Goal: Task Accomplishment & Management: Use online tool/utility

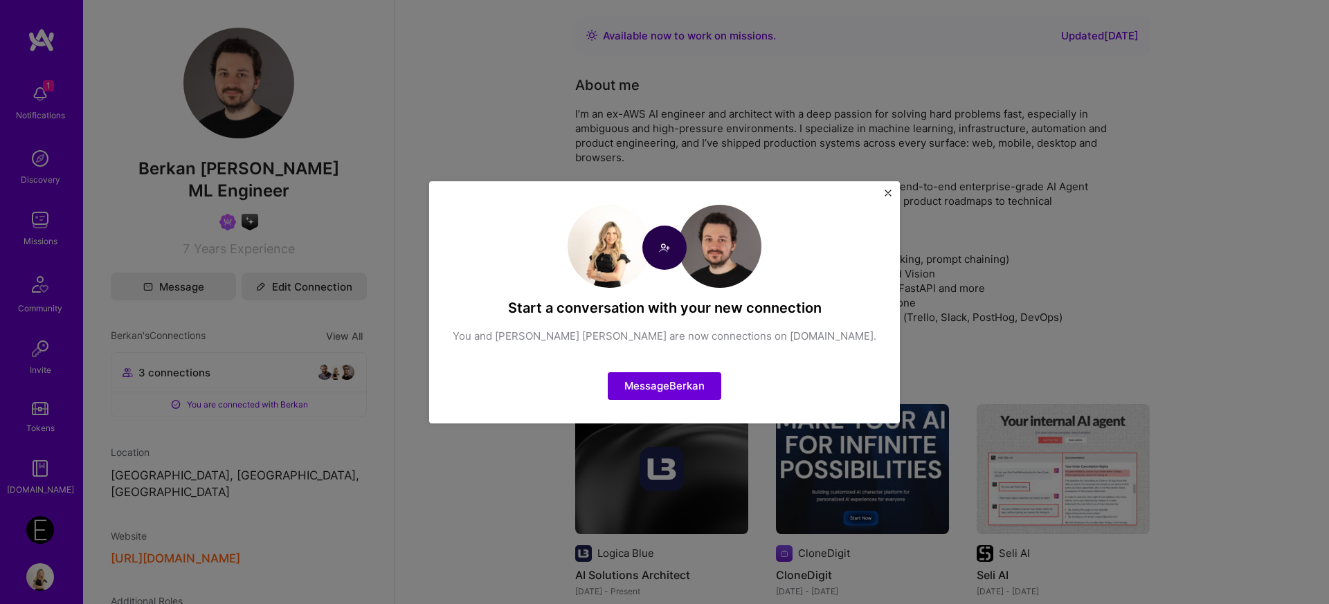
click at [884, 192] on img "Close" at bounding box center [887, 193] width 7 height 7
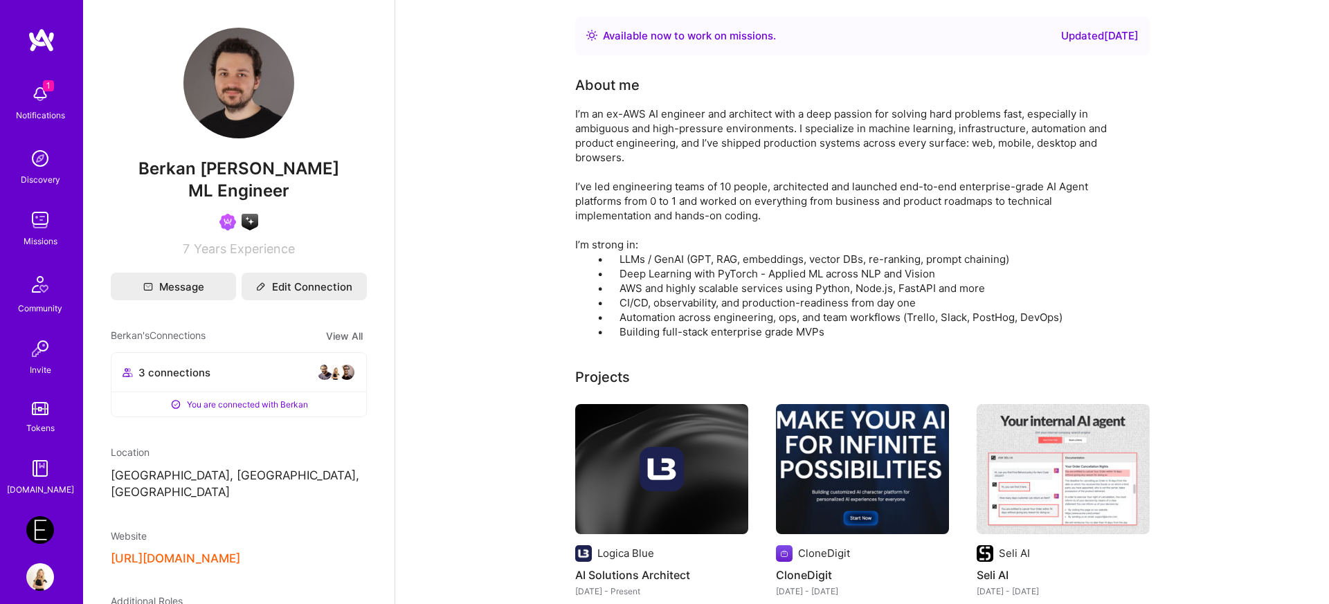
click at [49, 103] on img at bounding box center [40, 94] width 28 height 28
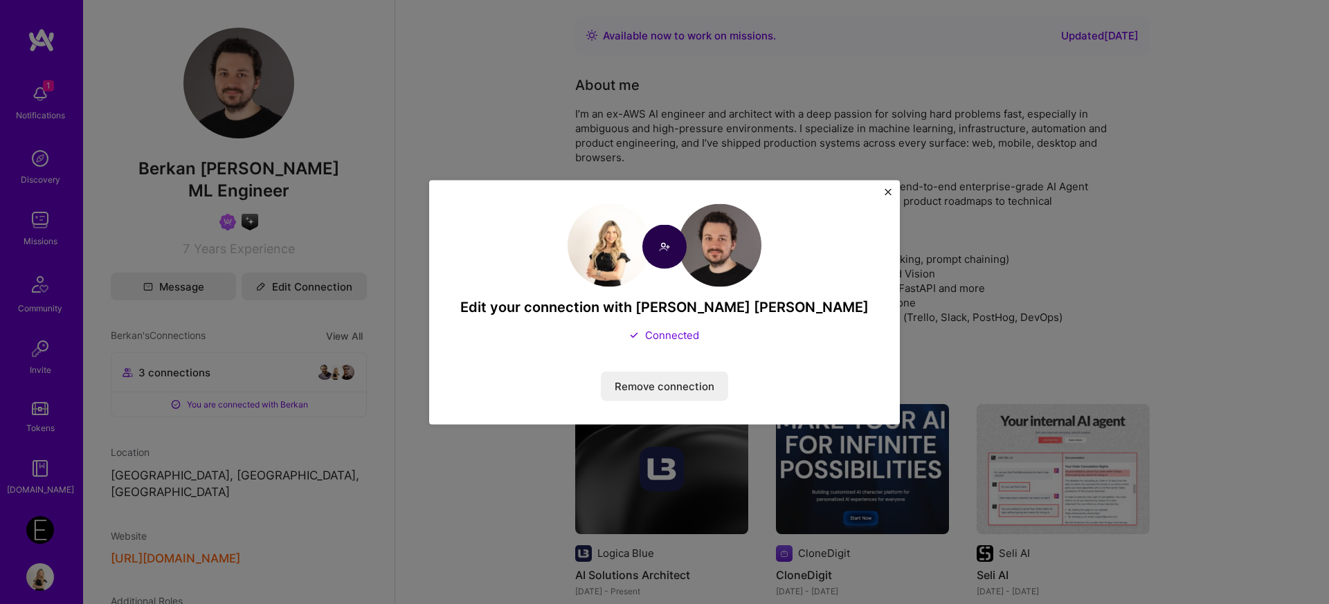
click at [890, 194] on img "Close" at bounding box center [887, 191] width 7 height 7
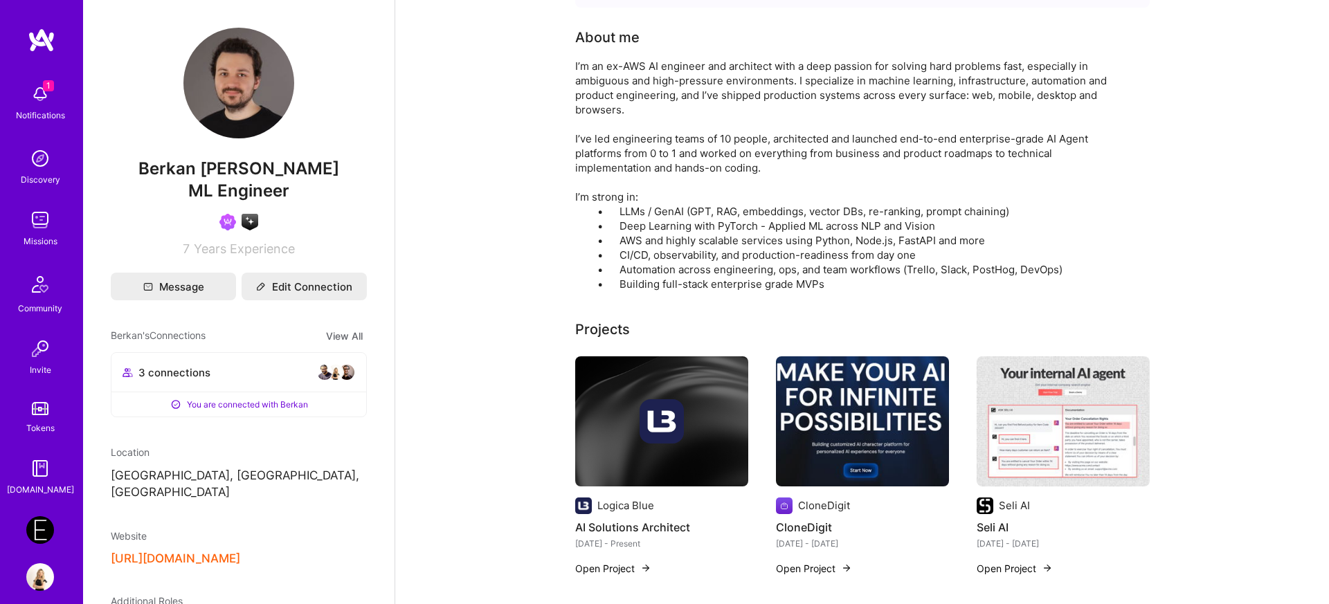
scroll to position [63, 0]
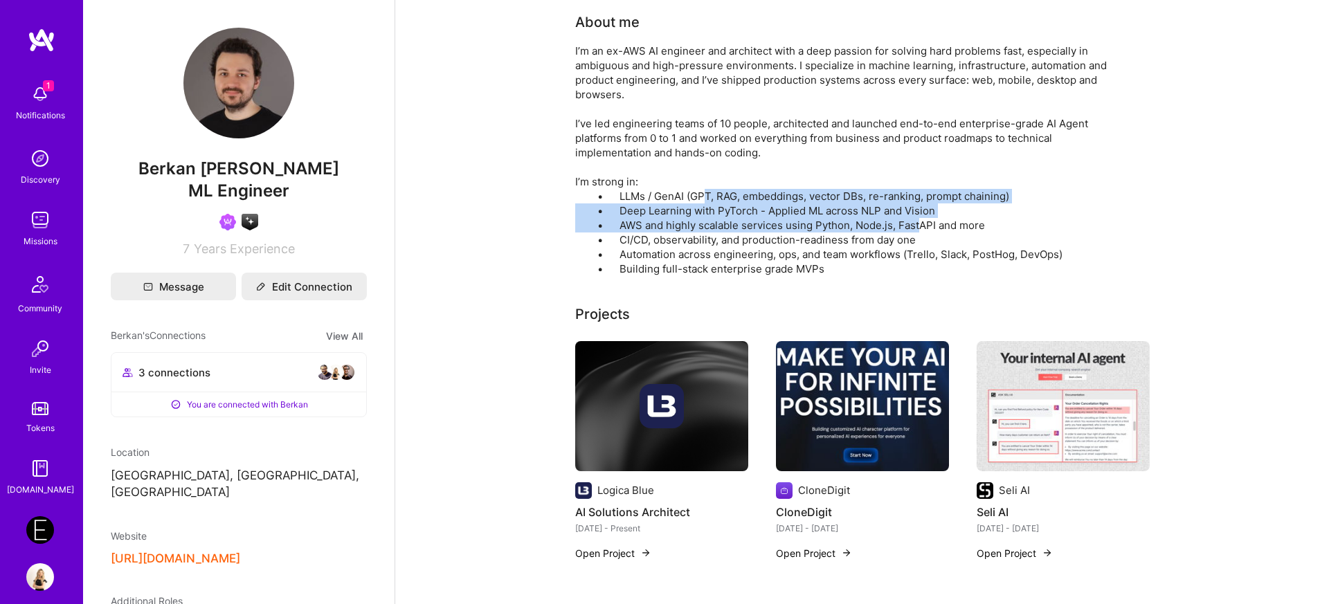
drag, startPoint x: 709, startPoint y: 199, endPoint x: 921, endPoint y: 224, distance: 214.0
click at [921, 224] on div "I’m an ex-AWS AI engineer and architect with a deep passion for solving hard pr…" at bounding box center [852, 160] width 554 height 232
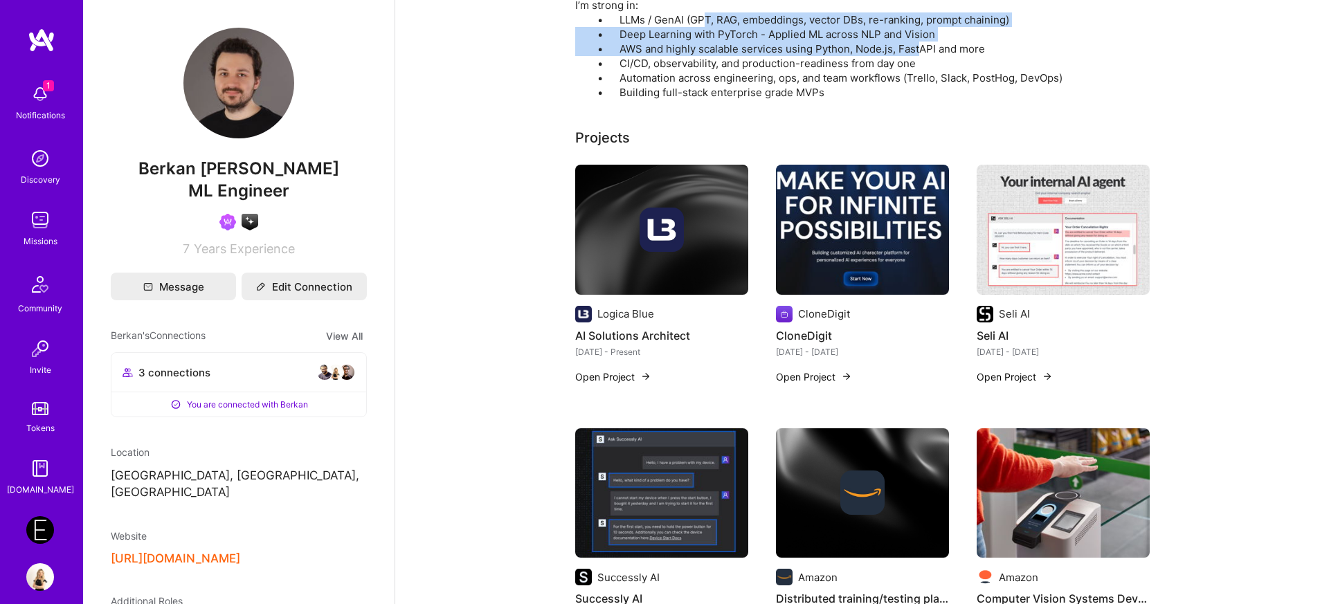
scroll to position [240, 0]
click at [34, 525] on img at bounding box center [40, 530] width 28 height 28
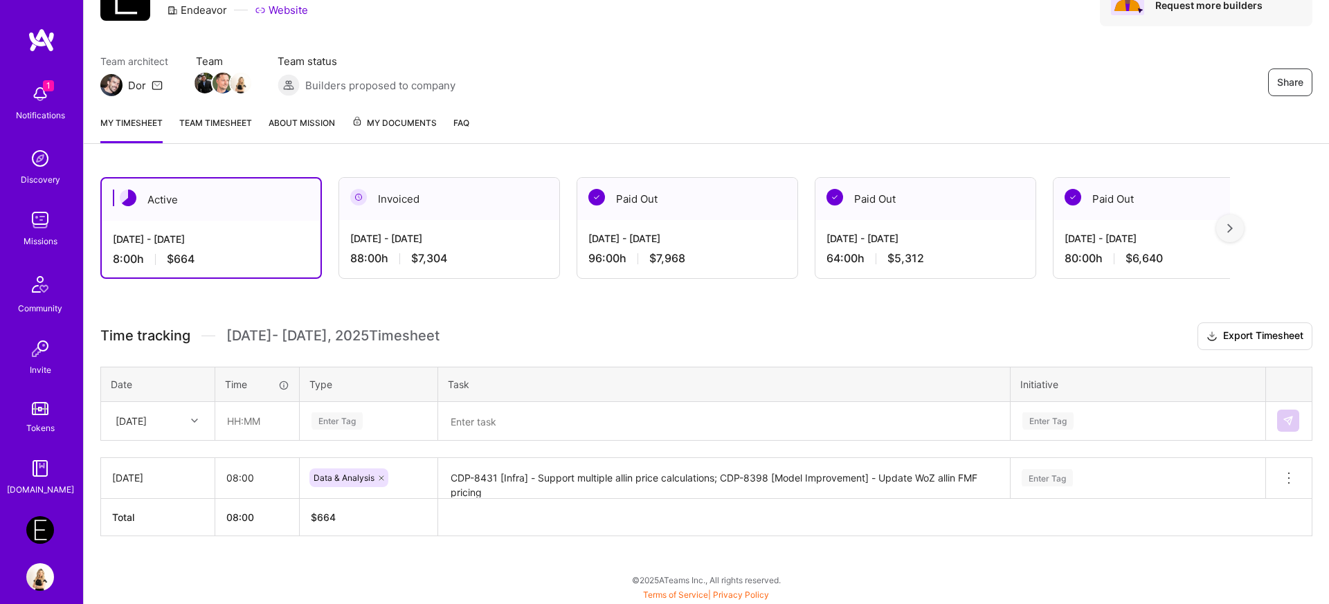
scroll to position [78, 0]
click at [237, 430] on input "text" at bounding box center [257, 421] width 82 height 37
type input "08:00"
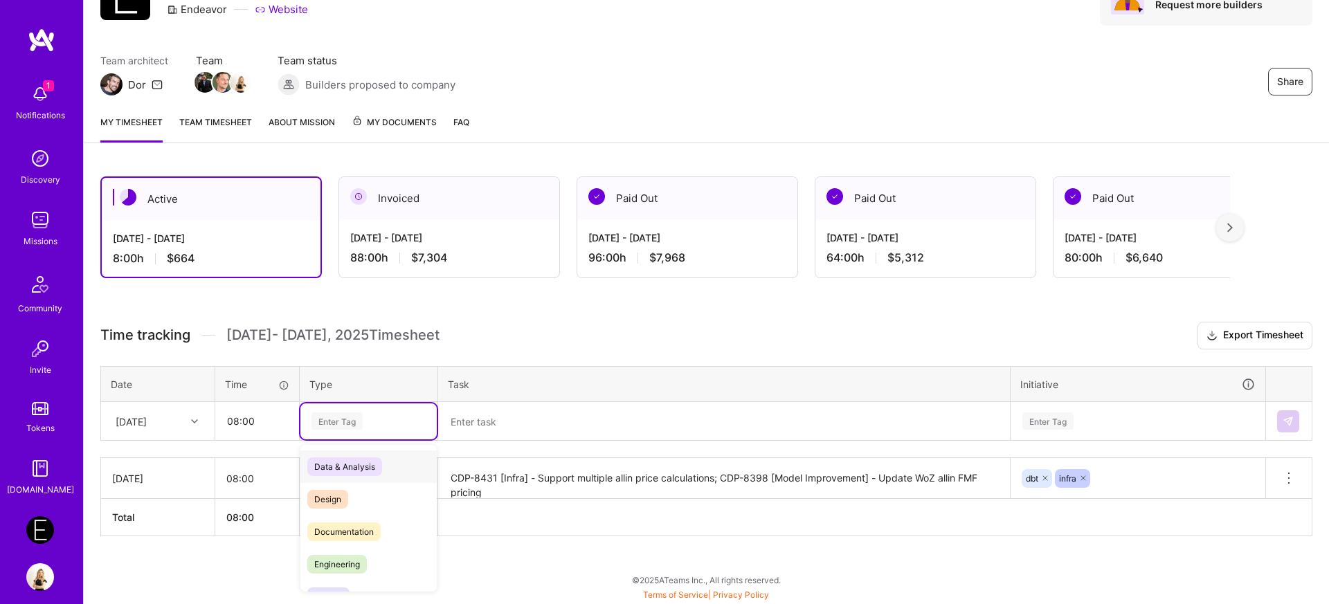
click at [323, 425] on div "Enter Tag" at bounding box center [336, 420] width 51 height 21
click at [335, 462] on span "Data & Analysis" at bounding box center [344, 466] width 75 height 19
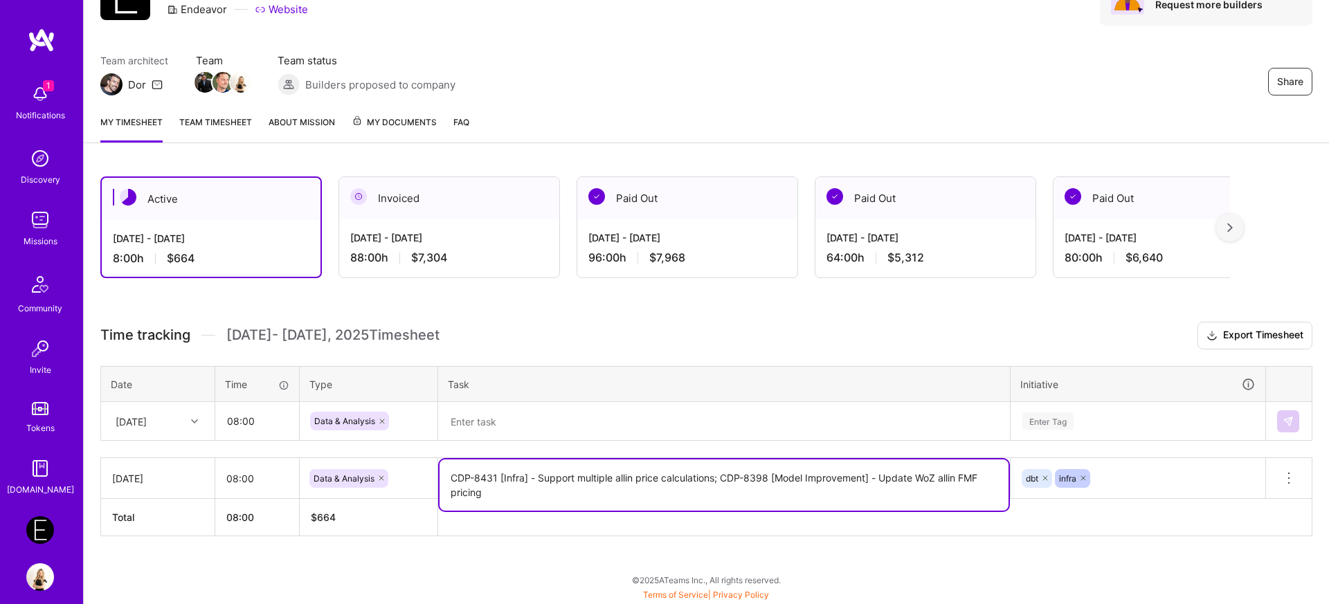
drag, startPoint x: 722, startPoint y: 482, endPoint x: 720, endPoint y: 491, distance: 9.4
click at [720, 491] on textarea "CDP-8431 [Infra] - Support multiple allin price calculations; CDP-8398 [Model I…" at bounding box center [723, 484] width 569 height 51
click at [582, 421] on textarea at bounding box center [723, 421] width 569 height 36
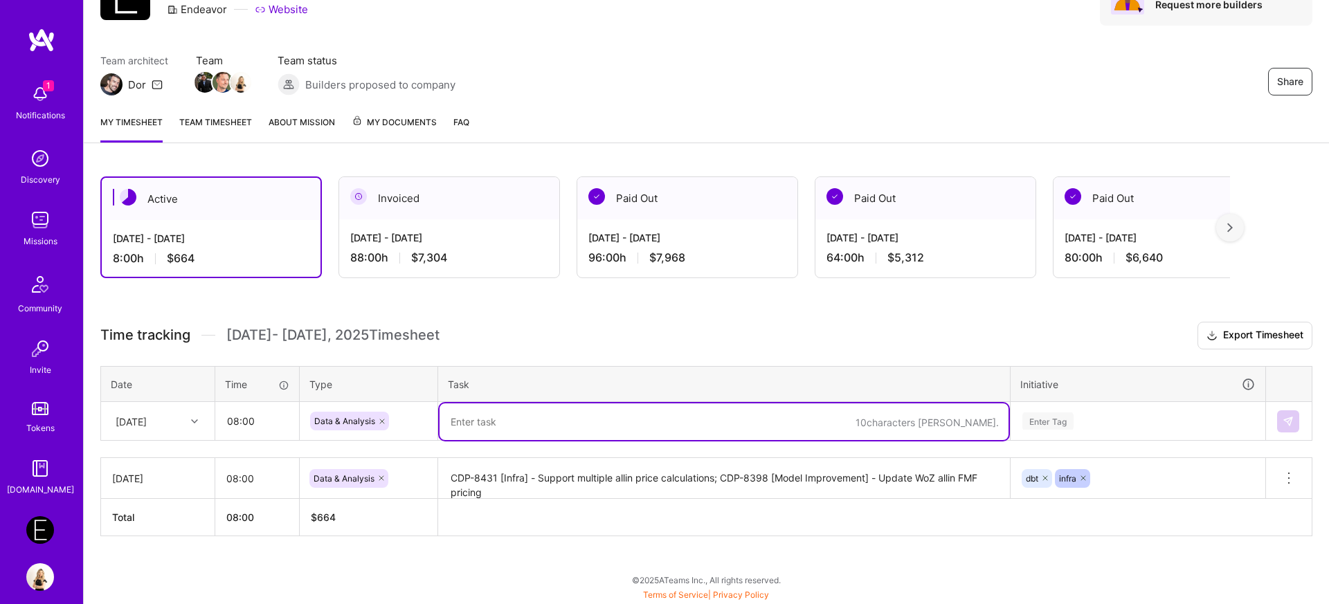
paste textarea "CDP-8398 [Model Improvement] - Update WoZ allin FMF pricing"
type textarea "CDP-8398 [Model Improvement] - Update WoZ allin FMF pricing"
click at [1056, 421] on div "Enter Tag" at bounding box center [1137, 421] width 253 height 36
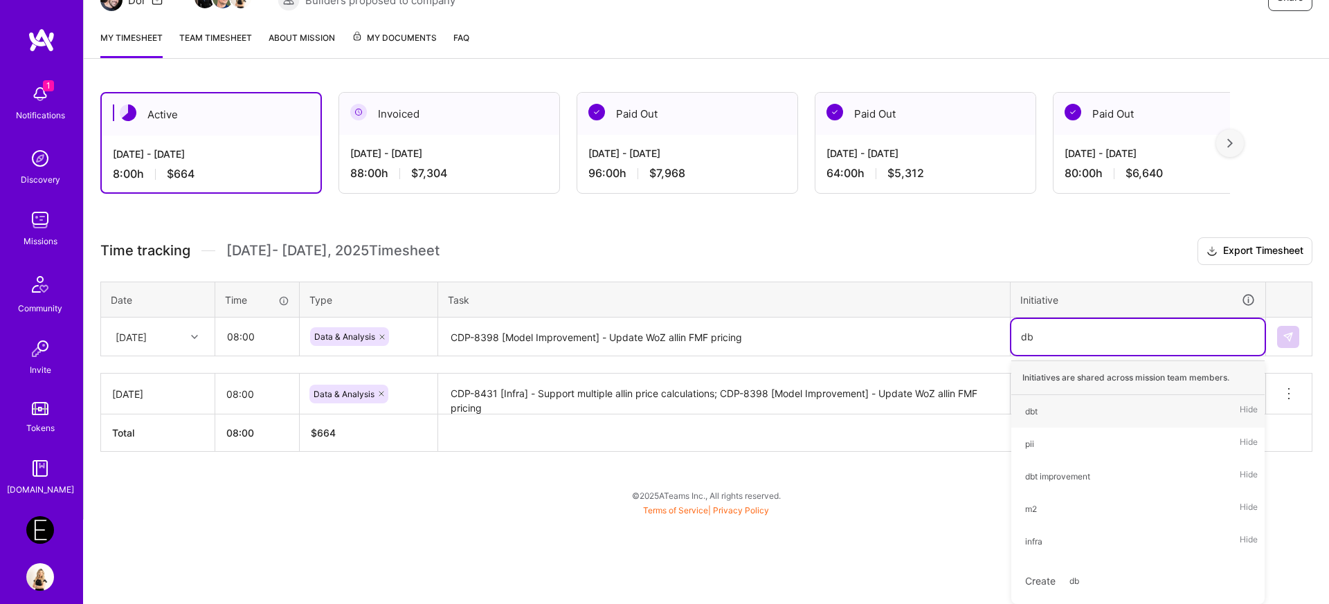
type input "dbt"
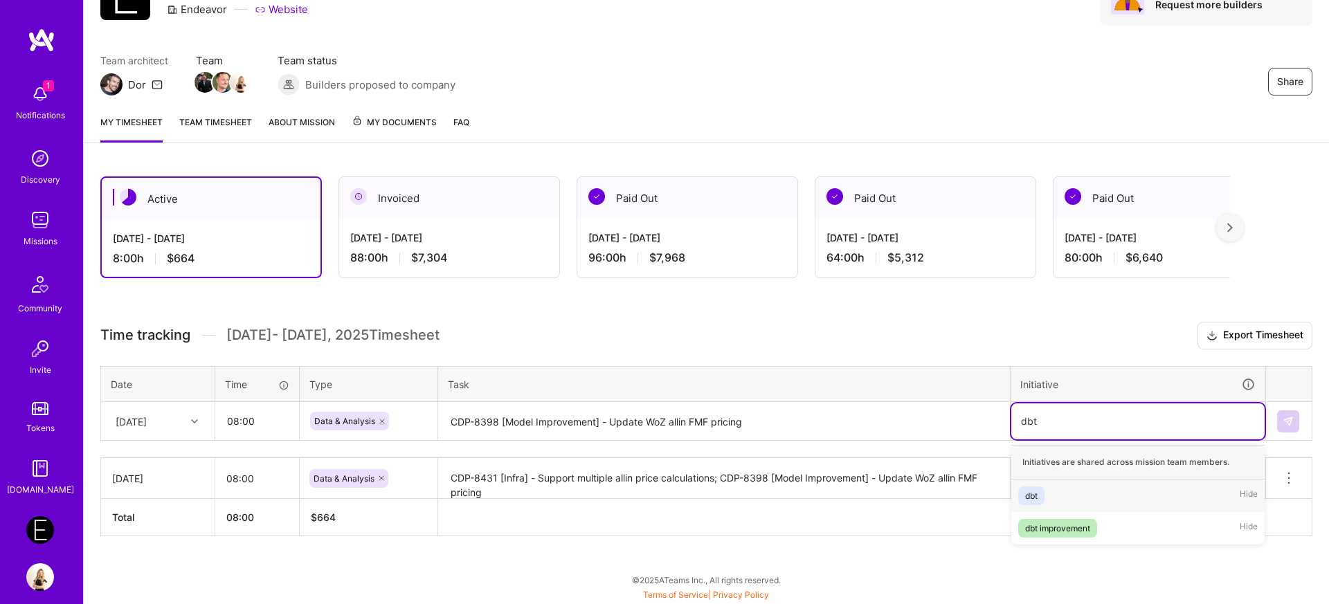
click at [1032, 495] on div "dbt" at bounding box center [1031, 496] width 12 height 15
type input "sphere"
click at [1036, 500] on div "sphere" at bounding box center [1038, 496] width 26 height 15
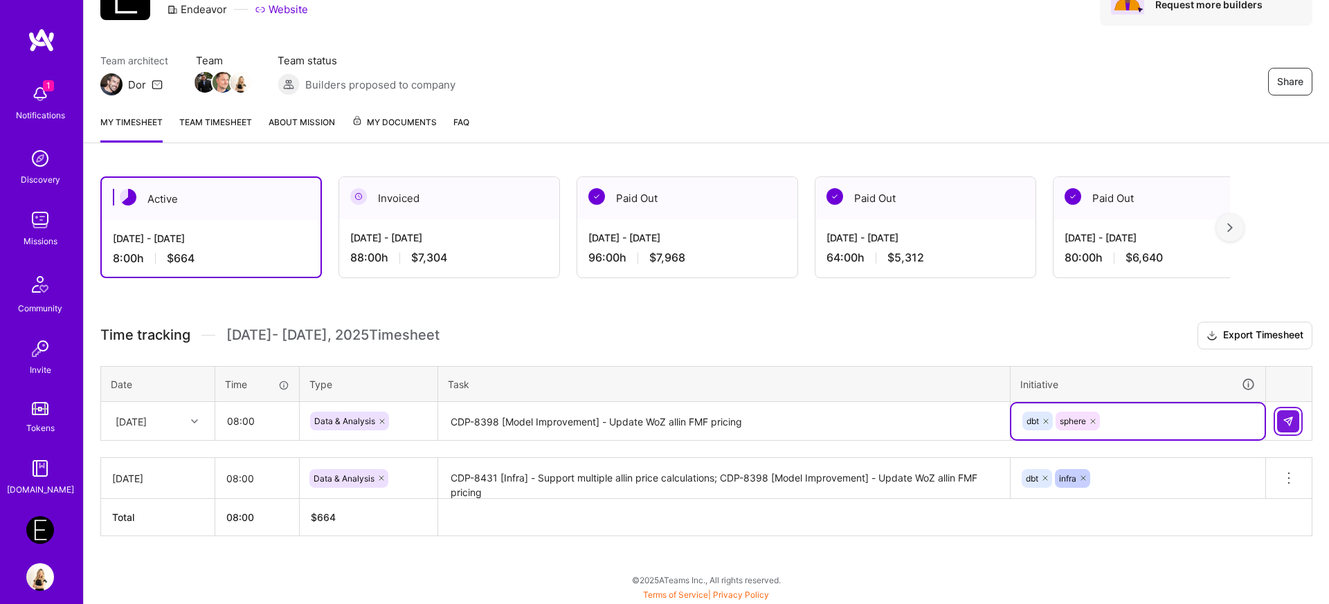
click at [1291, 416] on img at bounding box center [1287, 421] width 11 height 11
